Goal: Information Seeking & Learning: Learn about a topic

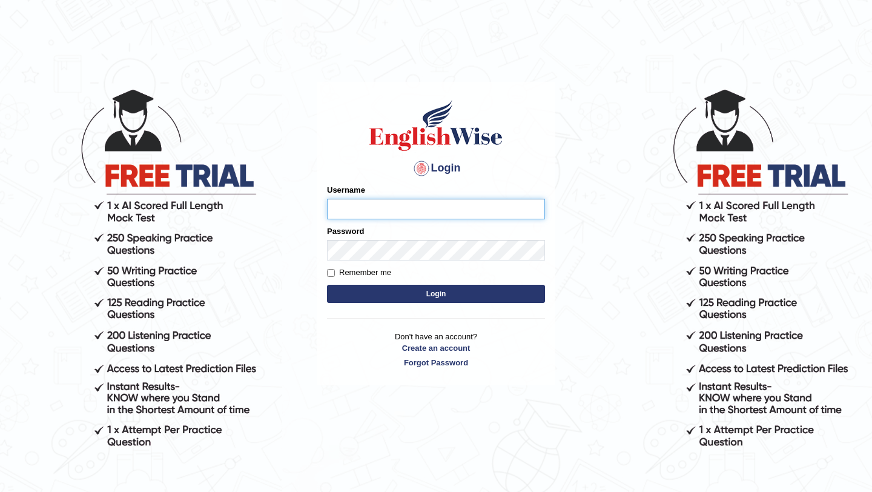
type input "bijayathapa"
click at [361, 293] on button "Login" at bounding box center [436, 294] width 218 height 18
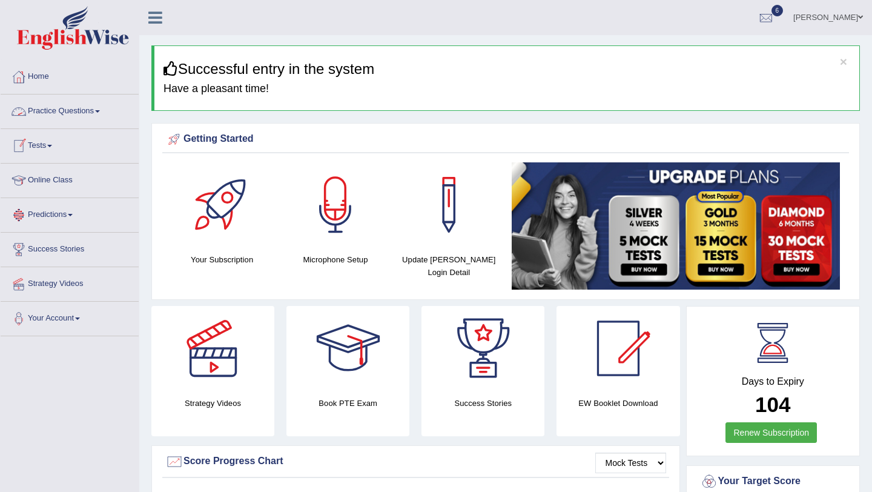
click at [94, 120] on link "Practice Questions" at bounding box center [70, 109] width 138 height 30
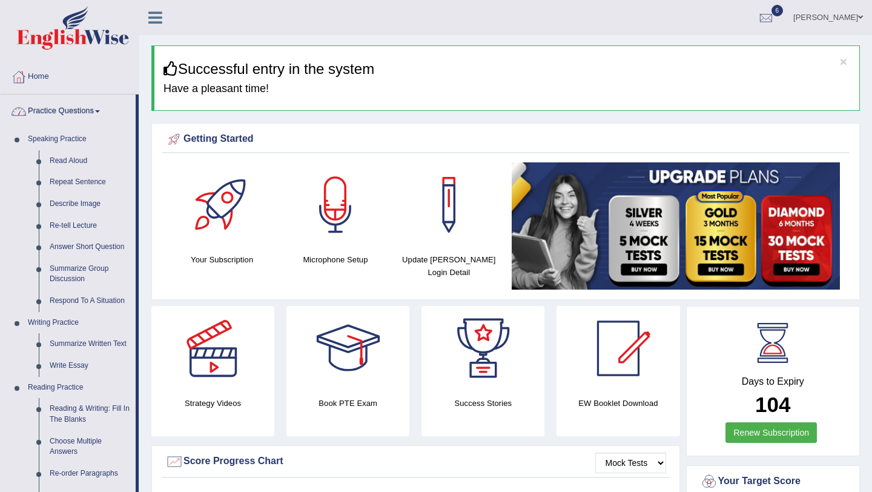
click at [72, 116] on link "Practice Questions" at bounding box center [68, 109] width 135 height 30
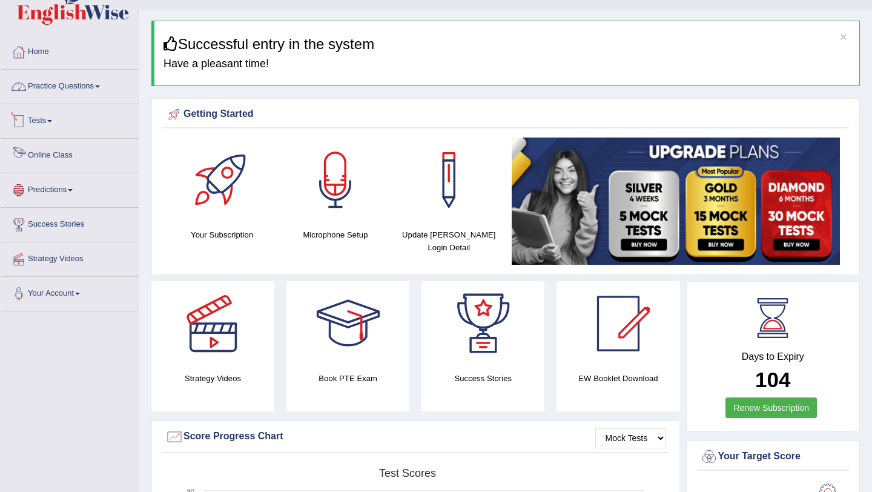
scroll to position [28, 0]
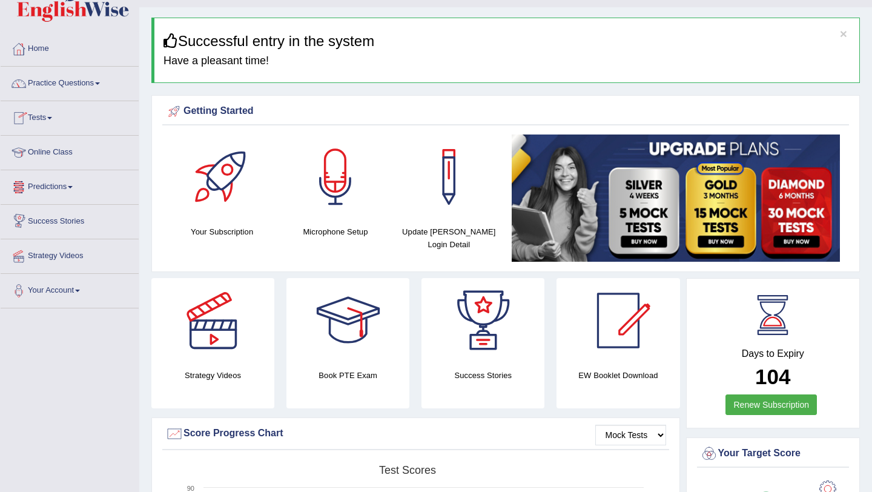
click at [65, 184] on link "Predictions" at bounding box center [70, 185] width 138 height 30
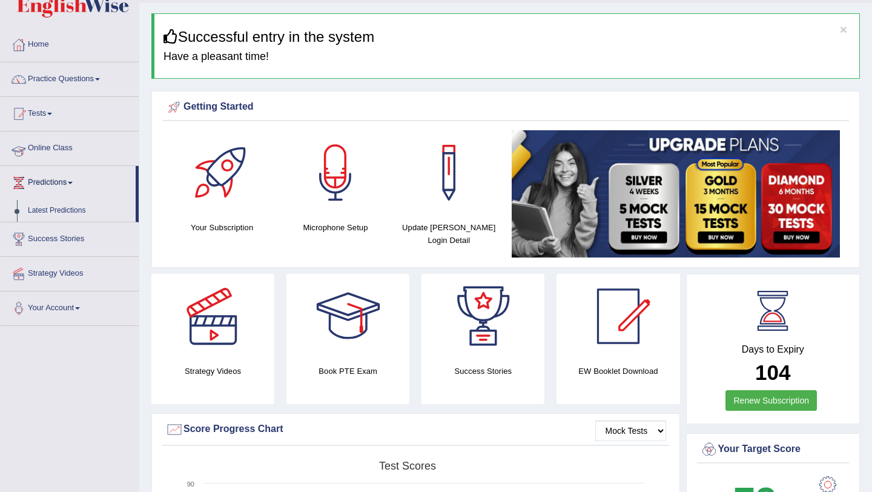
click at [65, 155] on link "Online Class" at bounding box center [70, 146] width 138 height 30
